Goal: Navigation & Orientation: Find specific page/section

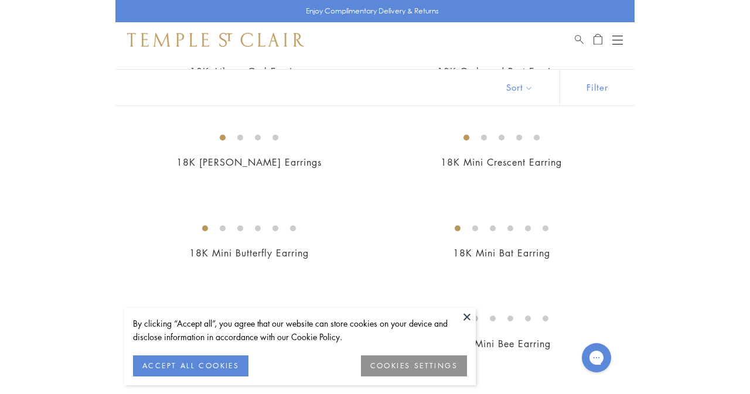
scroll to position [363, 0]
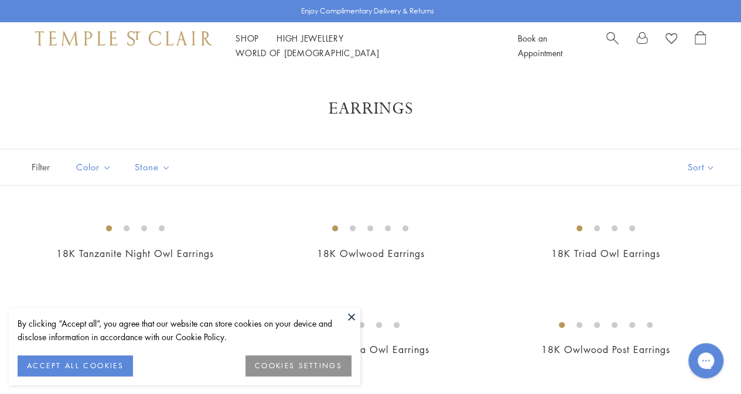
click at [165, 45] on img at bounding box center [123, 38] width 177 height 14
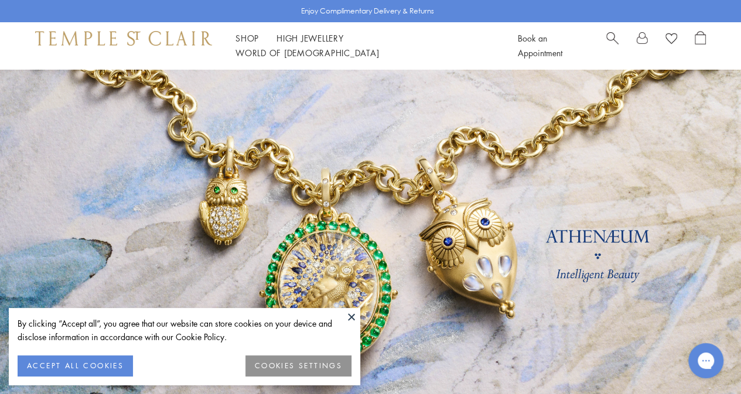
click at [350, 320] on button at bounding box center [352, 317] width 18 height 18
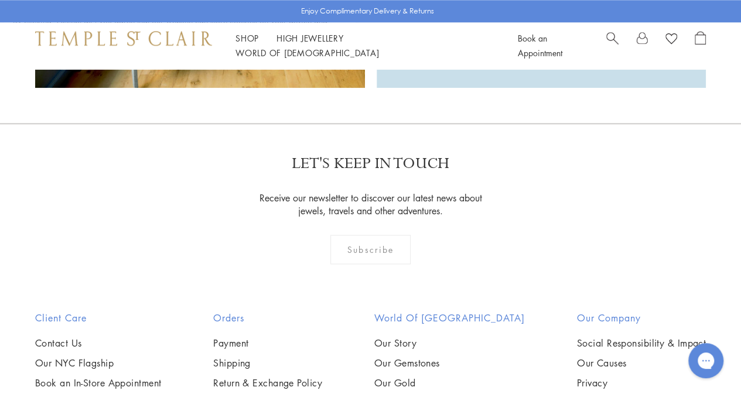
scroll to position [2988, 0]
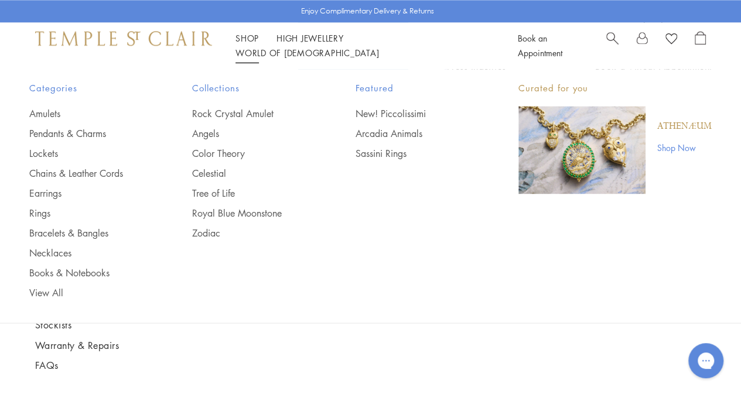
click at [245, 44] on link "Shop Shop" at bounding box center [247, 38] width 23 height 12
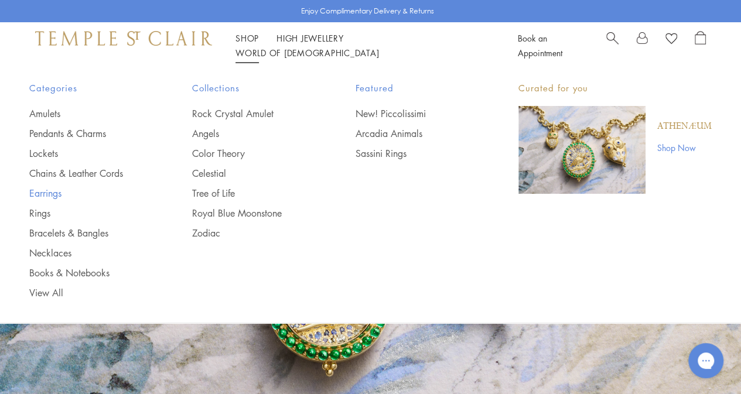
click at [54, 192] on link "Earrings" at bounding box center [87, 193] width 116 height 13
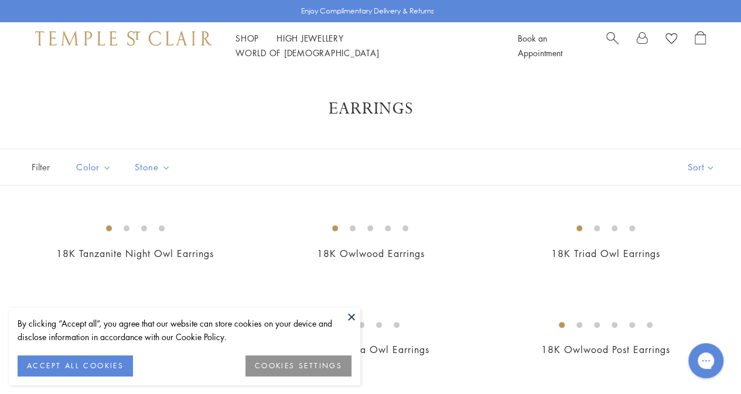
click at [353, 318] on button at bounding box center [352, 317] width 18 height 18
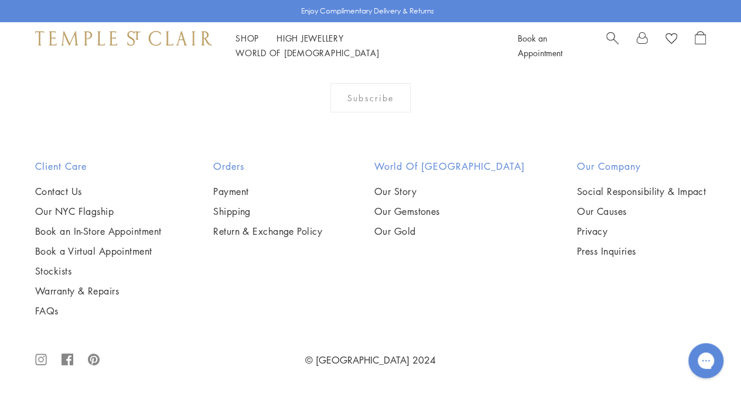
scroll to position [5156, 0]
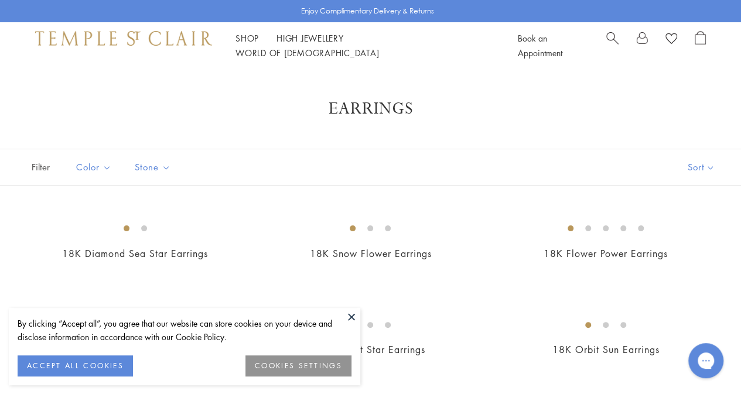
click at [350, 316] on button at bounding box center [352, 317] width 18 height 18
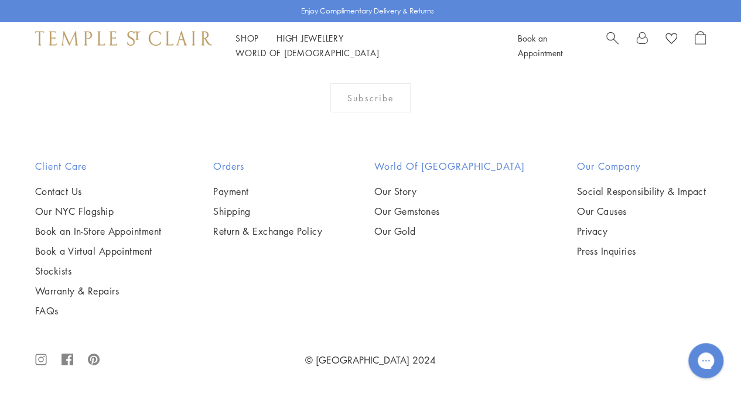
scroll to position [4863, 0]
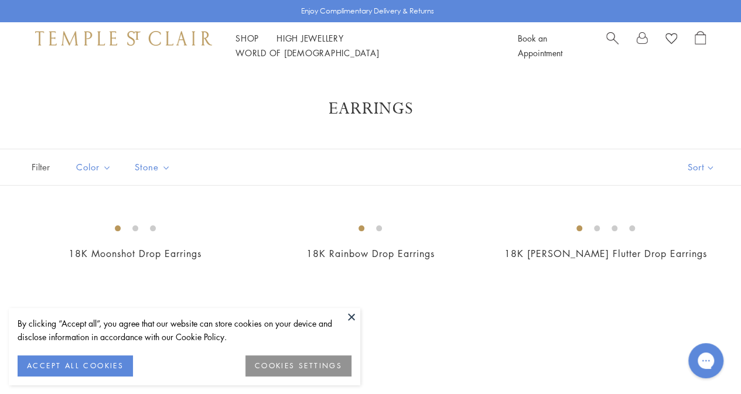
click at [354, 316] on button at bounding box center [352, 317] width 18 height 18
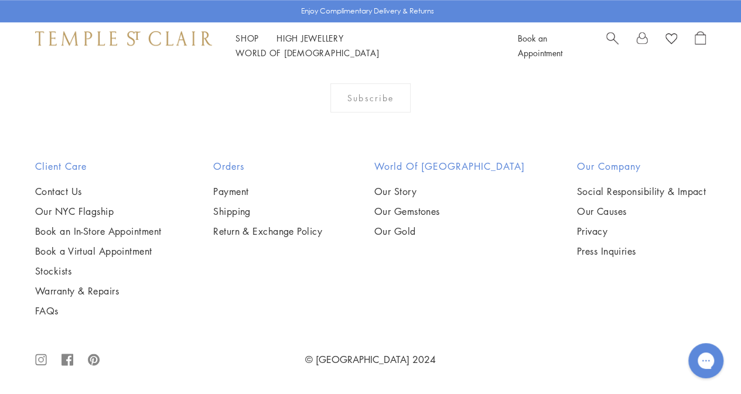
scroll to position [703, 0]
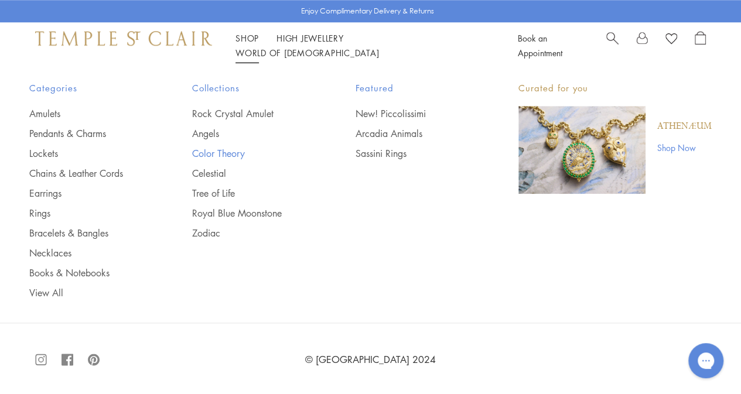
click at [226, 152] on link "Color Theory" at bounding box center [250, 153] width 116 height 13
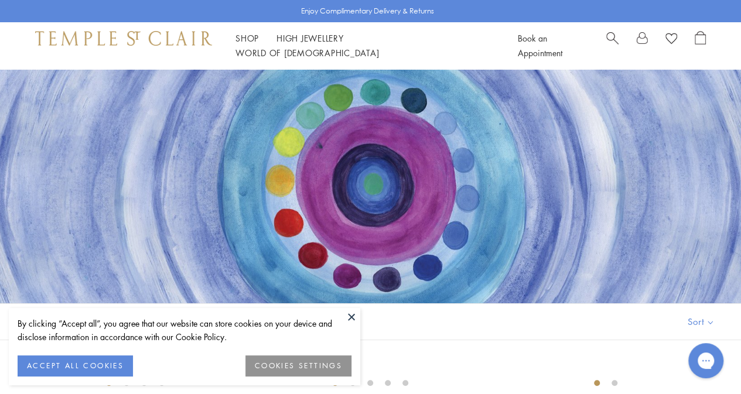
click at [352, 316] on button at bounding box center [352, 317] width 18 height 18
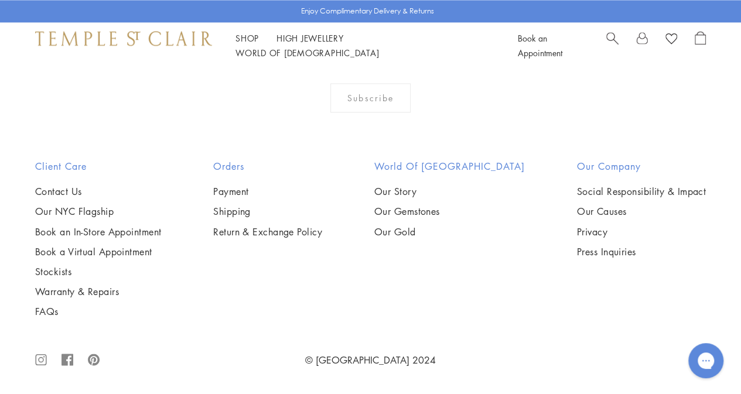
scroll to position [1582, 0]
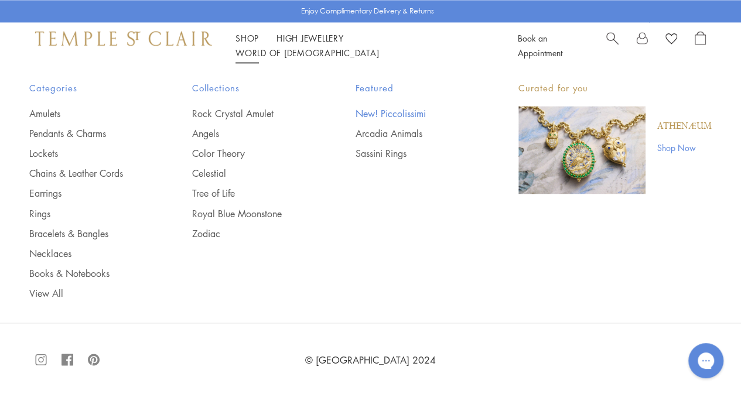
click at [411, 113] on link "New! Piccolissimi" at bounding box center [414, 113] width 116 height 13
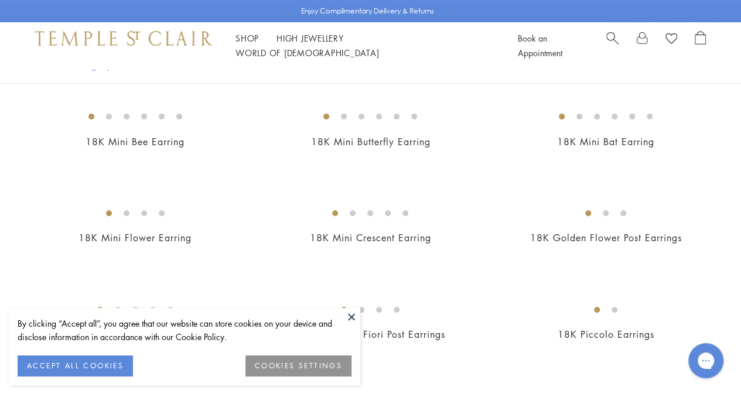
scroll to position [176, 0]
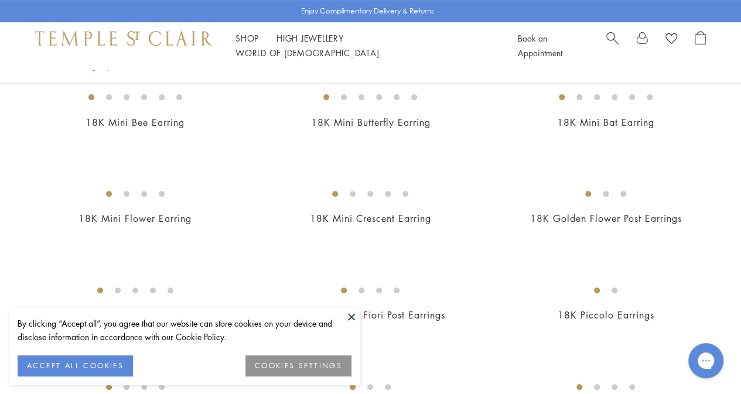
click at [353, 317] on button at bounding box center [352, 317] width 18 height 18
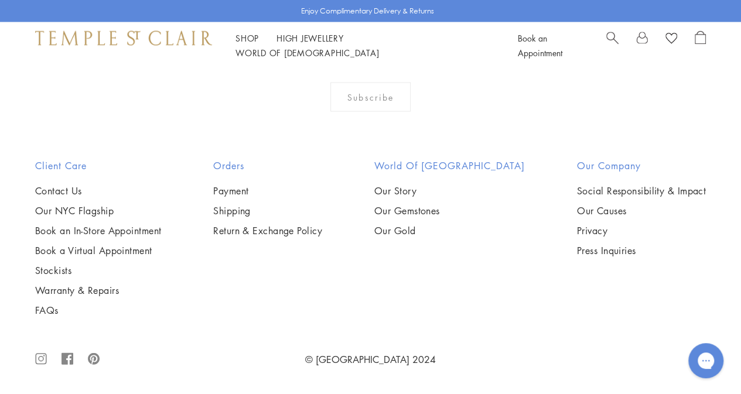
scroll to position [2578, 0]
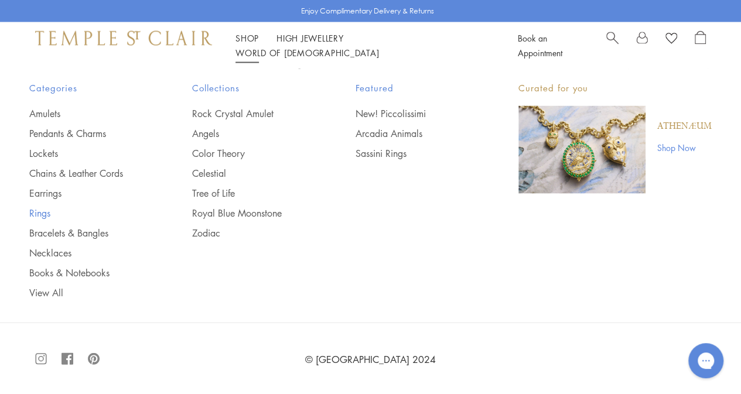
click at [40, 215] on link "Rings" at bounding box center [87, 213] width 116 height 13
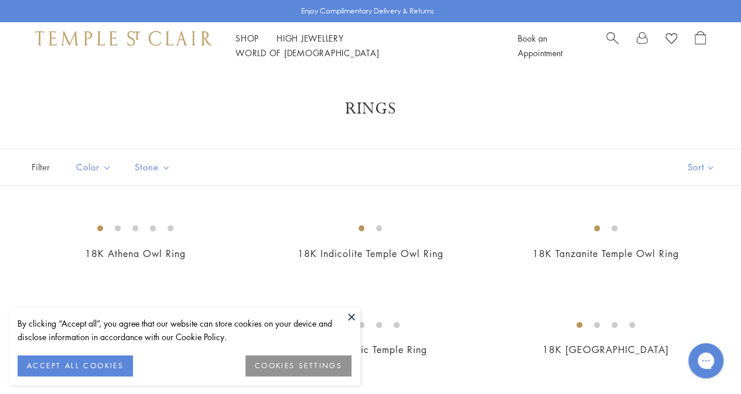
click at [349, 317] on button at bounding box center [352, 317] width 18 height 18
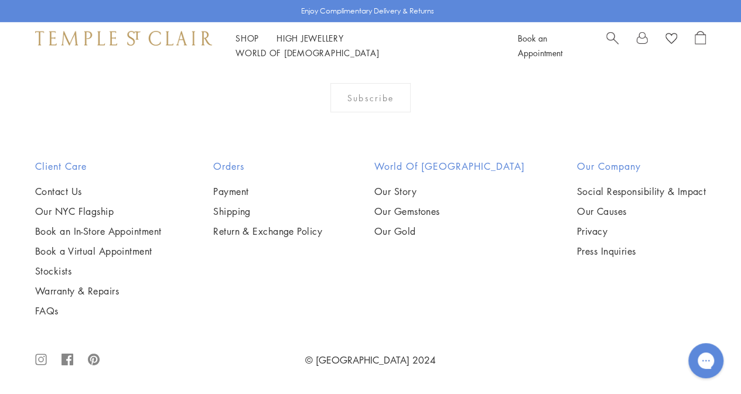
scroll to position [4687, 0]
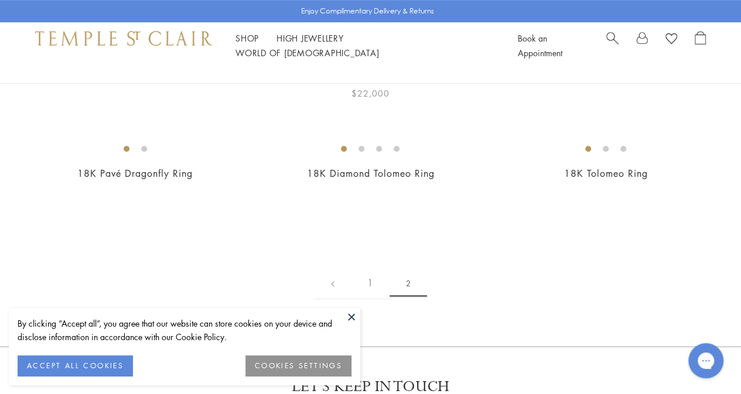
scroll to position [352, 0]
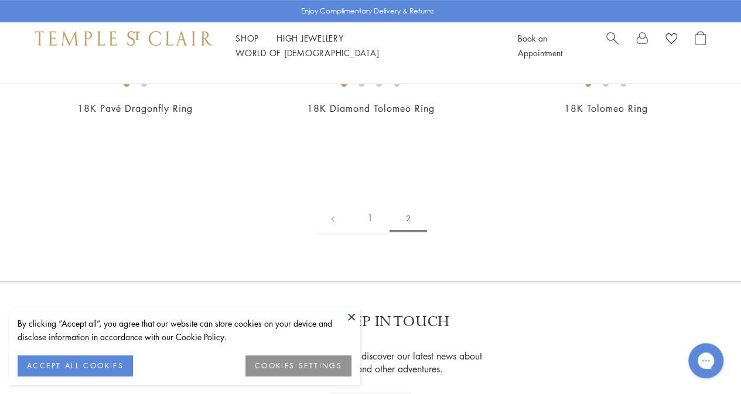
click at [354, 318] on button at bounding box center [352, 317] width 18 height 18
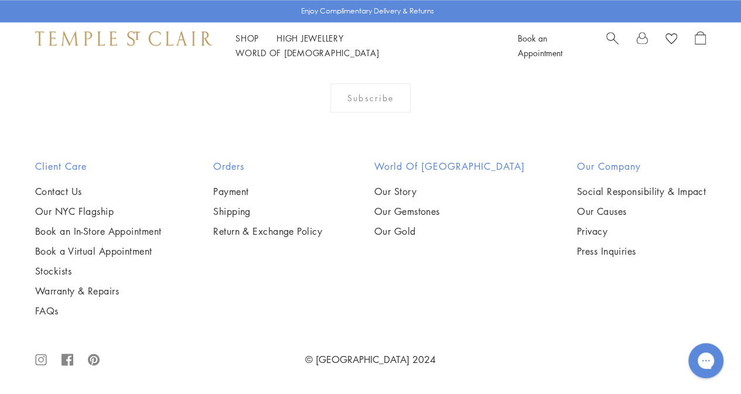
scroll to position [1222, 0]
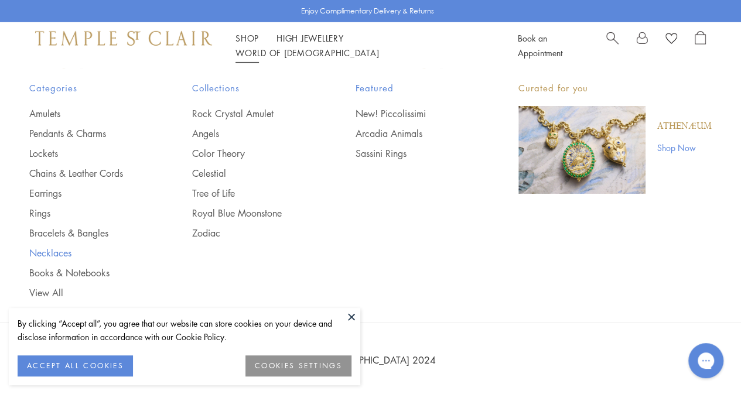
click at [62, 249] on link "Necklaces" at bounding box center [87, 253] width 116 height 13
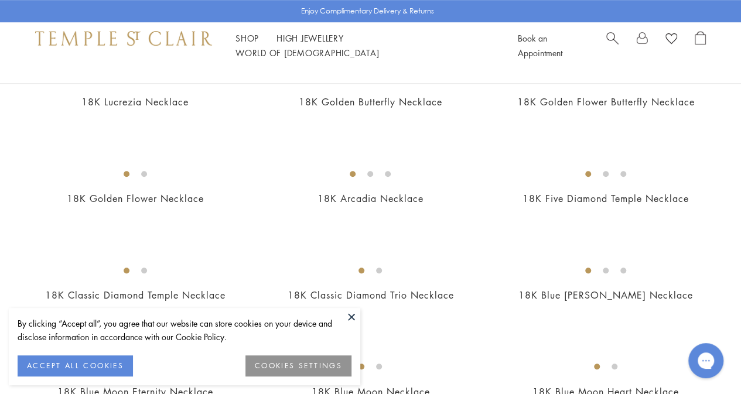
scroll to position [410, 0]
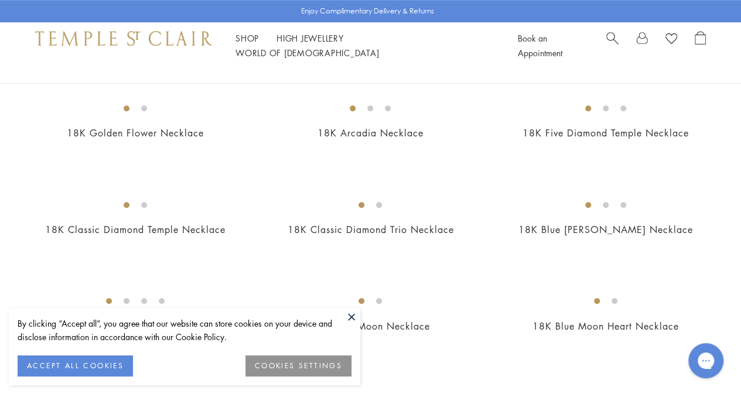
click at [352, 319] on button at bounding box center [352, 317] width 18 height 18
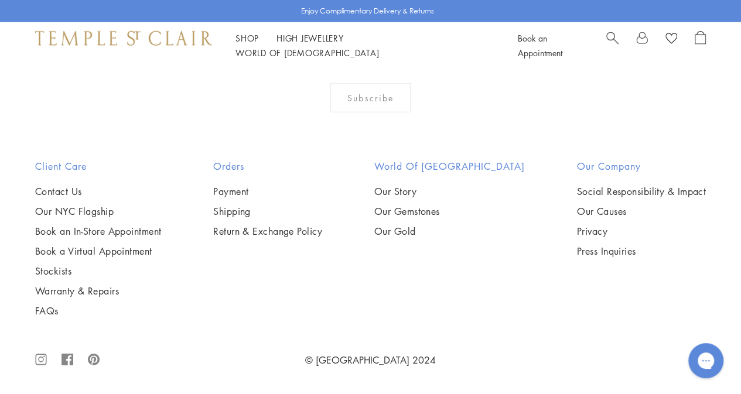
scroll to position [4043, 0]
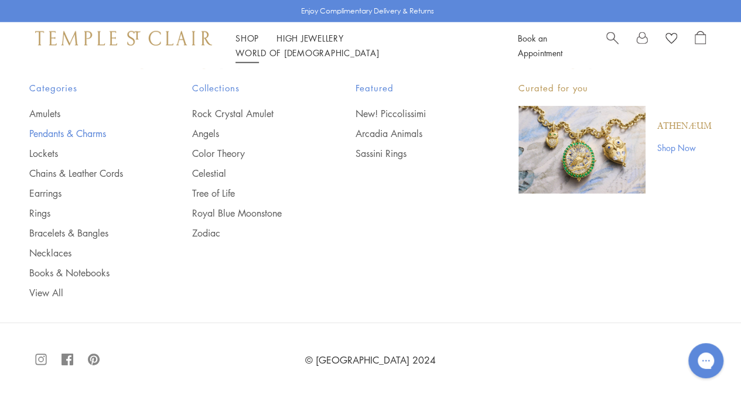
click at [60, 133] on link "Pendants & Charms" at bounding box center [87, 133] width 116 height 13
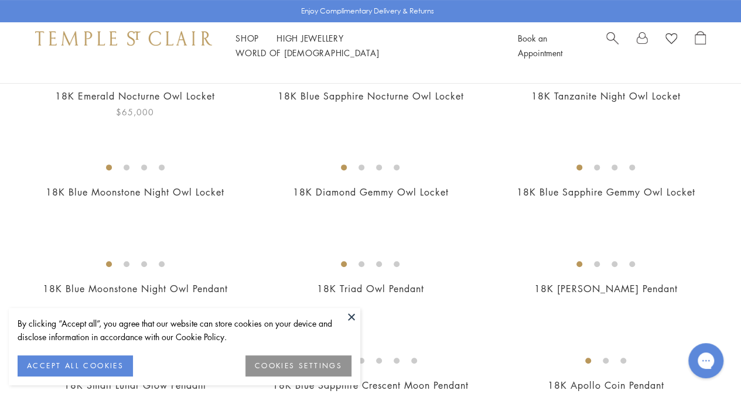
scroll to position [176, 0]
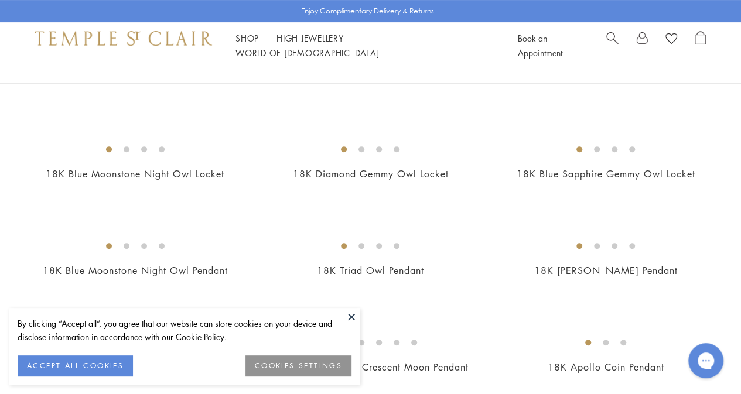
click at [355, 318] on button at bounding box center [352, 317] width 18 height 18
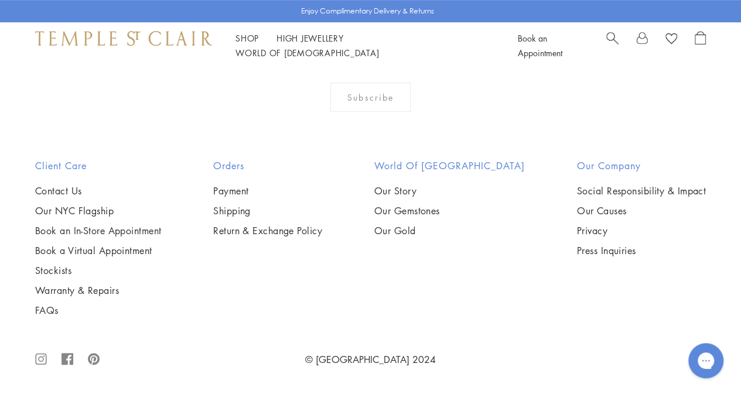
scroll to position [6679, 0]
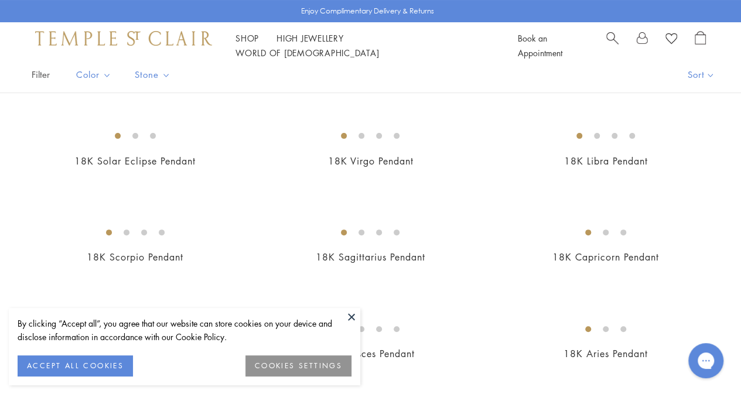
scroll to position [117, 0]
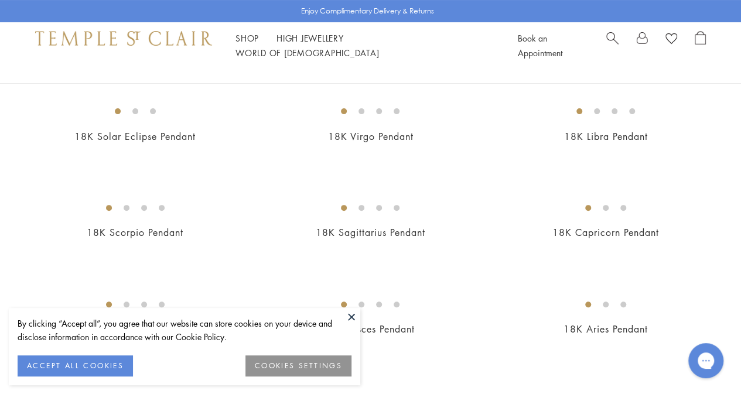
click at [349, 315] on button at bounding box center [352, 317] width 18 height 18
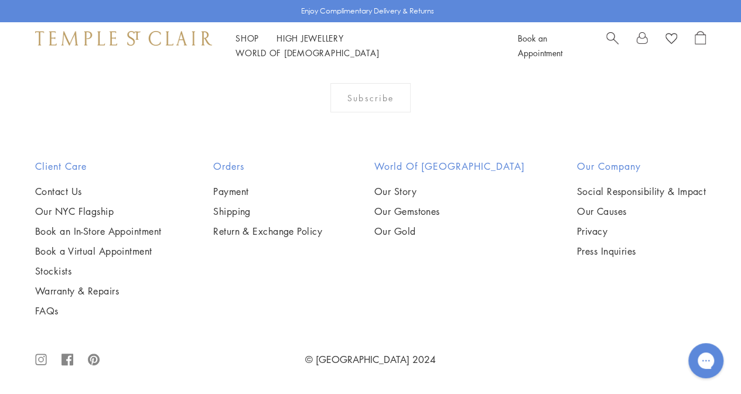
scroll to position [5507, 0]
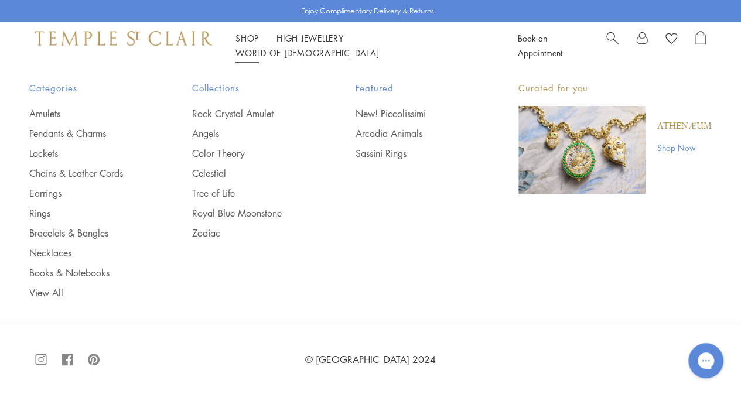
click at [245, 40] on li "Shop Shop Categories Amulets Pendants & Charms Lockets Chains & Leather Cords E…" at bounding box center [247, 38] width 23 height 15
click at [47, 192] on link "Earrings" at bounding box center [87, 193] width 116 height 13
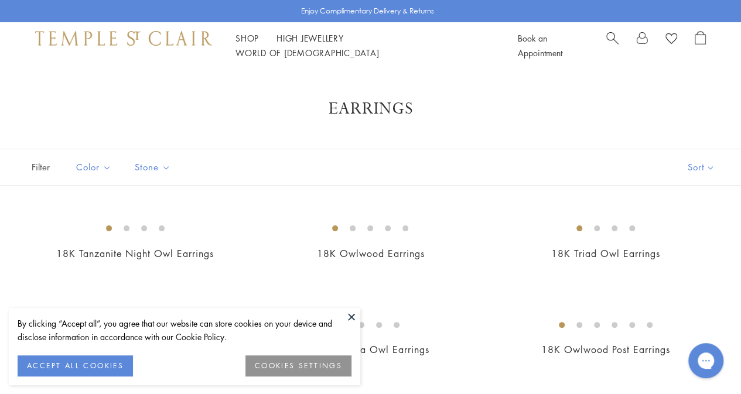
click at [352, 321] on button at bounding box center [352, 317] width 18 height 18
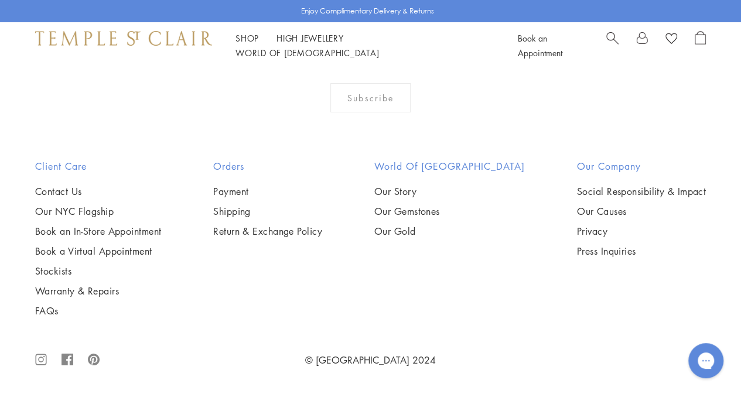
scroll to position [5214, 0]
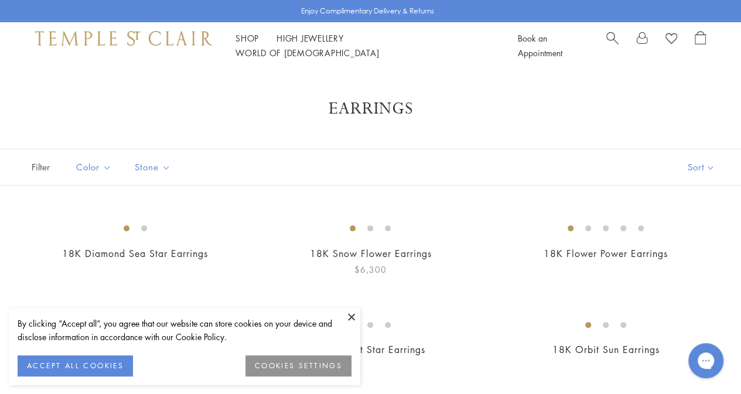
click at [351, 315] on button at bounding box center [352, 317] width 18 height 18
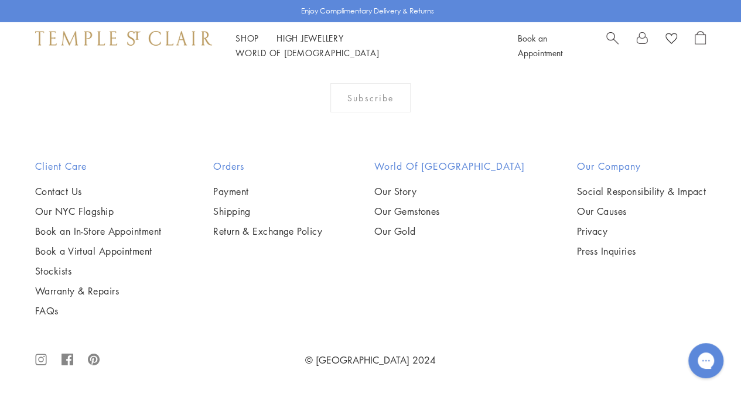
scroll to position [4863, 0]
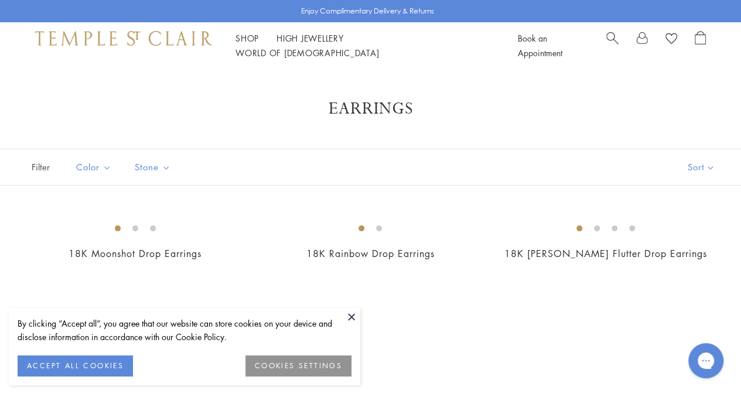
click at [354, 322] on button at bounding box center [352, 317] width 18 height 18
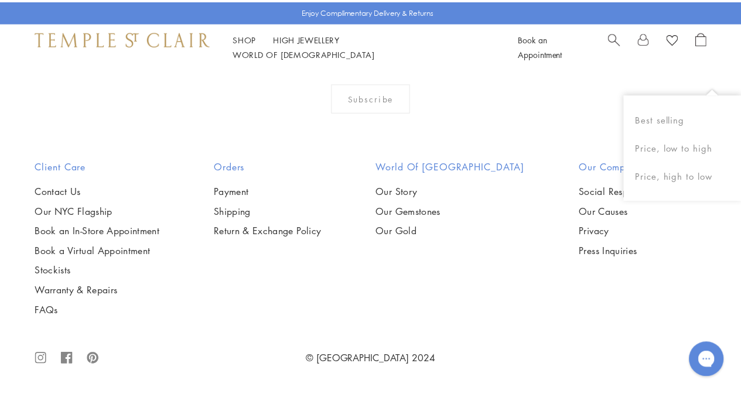
scroll to position [644, 0]
